Goal: Find specific page/section: Find specific page/section

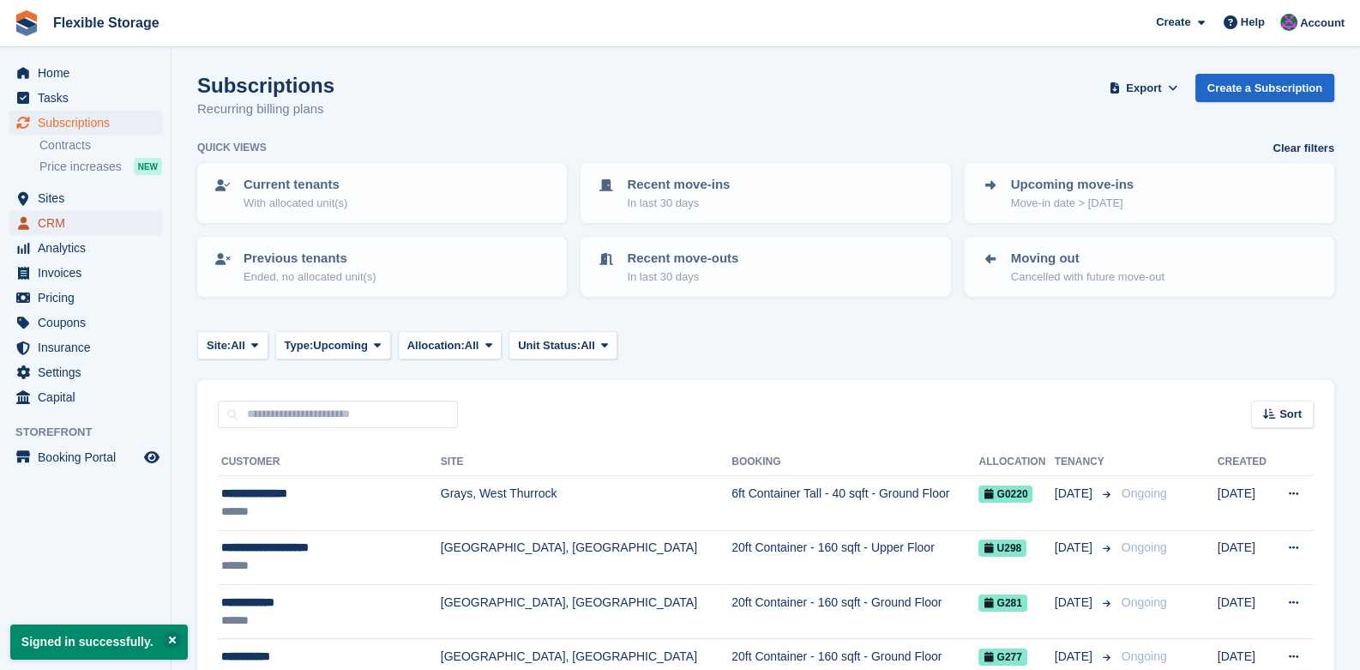
click at [57, 225] on span "CRM" at bounding box center [89, 223] width 103 height 24
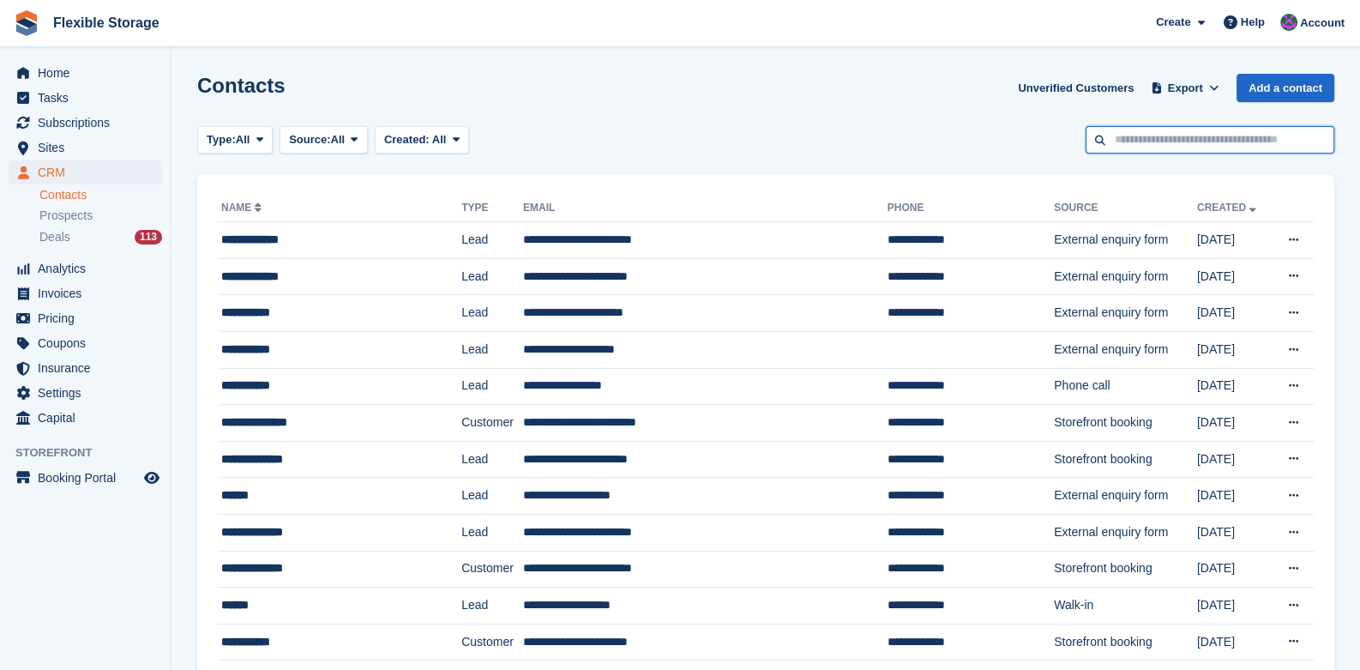
click at [1119, 138] on input "text" at bounding box center [1209, 140] width 249 height 28
type input "*******"
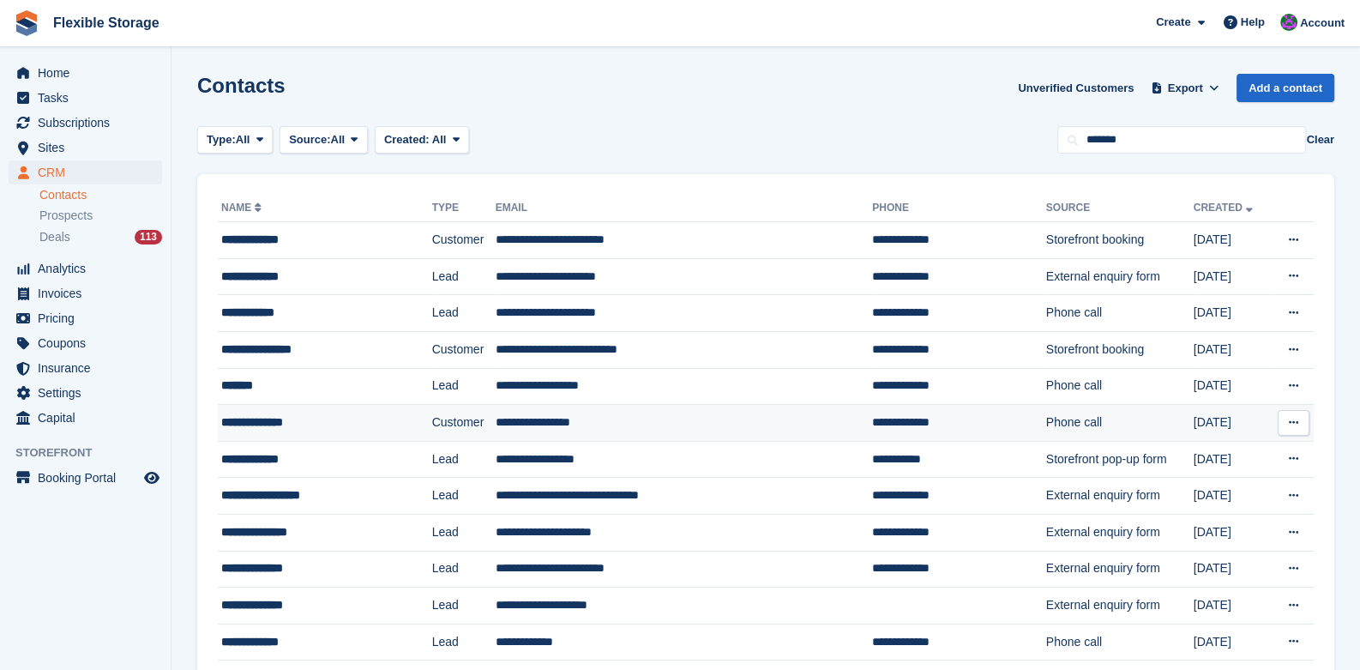
click at [502, 427] on td "**********" at bounding box center [684, 423] width 377 height 37
